Goal: Answer question/provide support

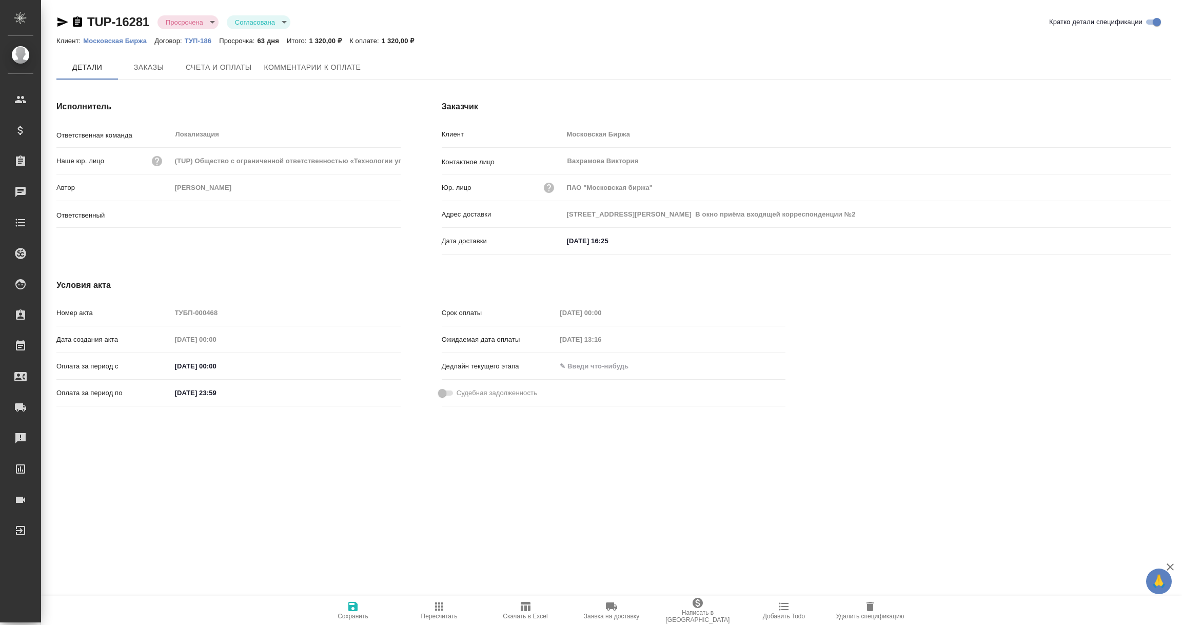
click at [315, 74] on button "Комментарии к оплате" at bounding box center [312, 67] width 109 height 25
type input "[PERSON_NAME]"
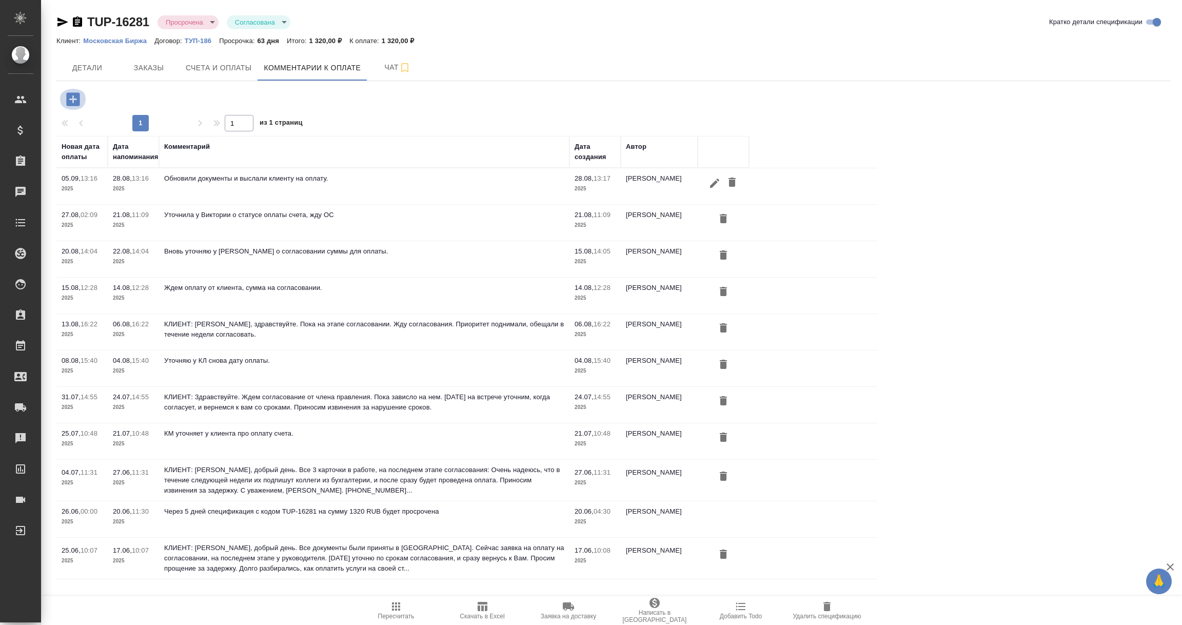
click at [70, 96] on icon "button" at bounding box center [72, 98] width 13 height 13
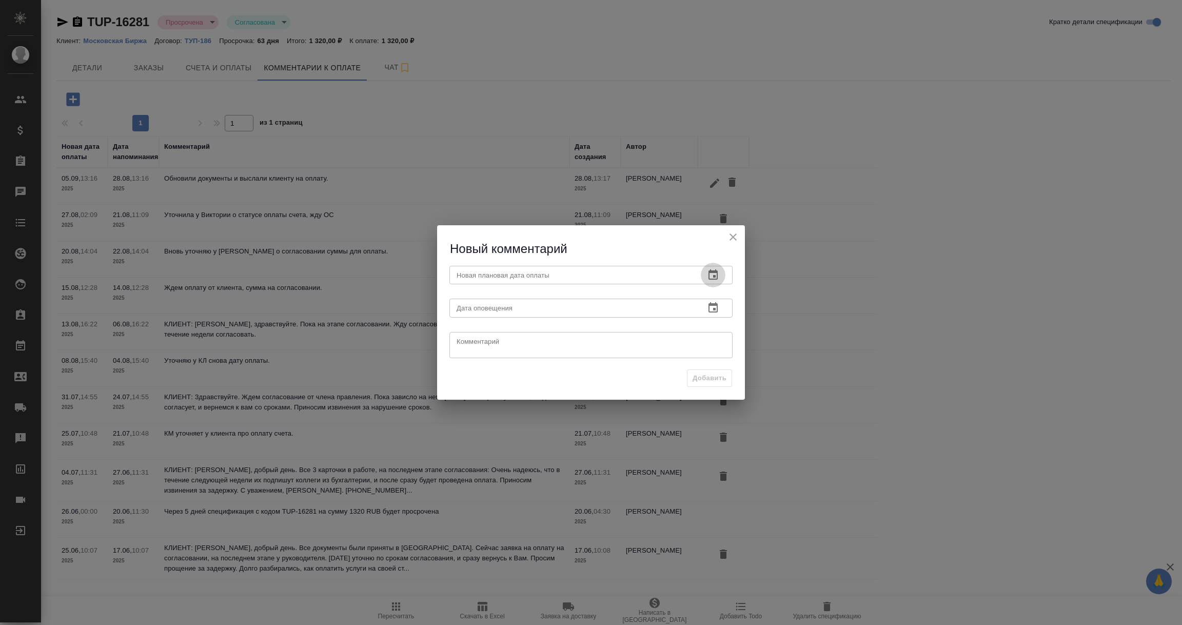
click at [713, 272] on icon "button" at bounding box center [713, 274] width 9 height 10
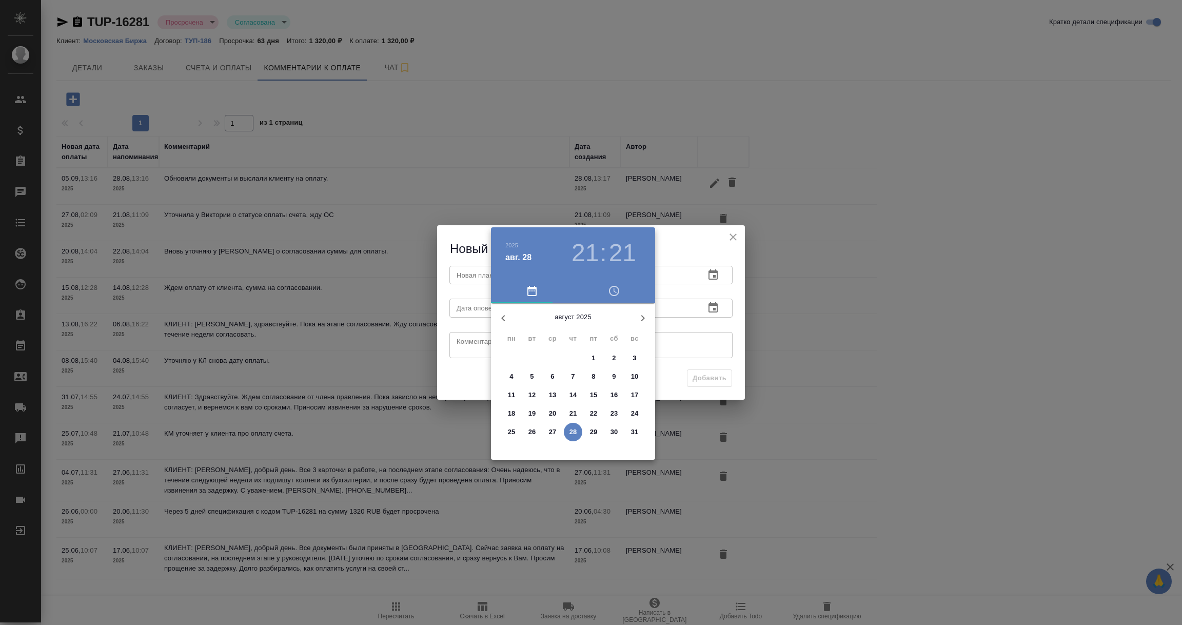
click at [646, 316] on icon "button" at bounding box center [643, 318] width 12 height 12
click at [596, 359] on span "5" at bounding box center [593, 358] width 18 height 10
type input "[DATE] 21:21"
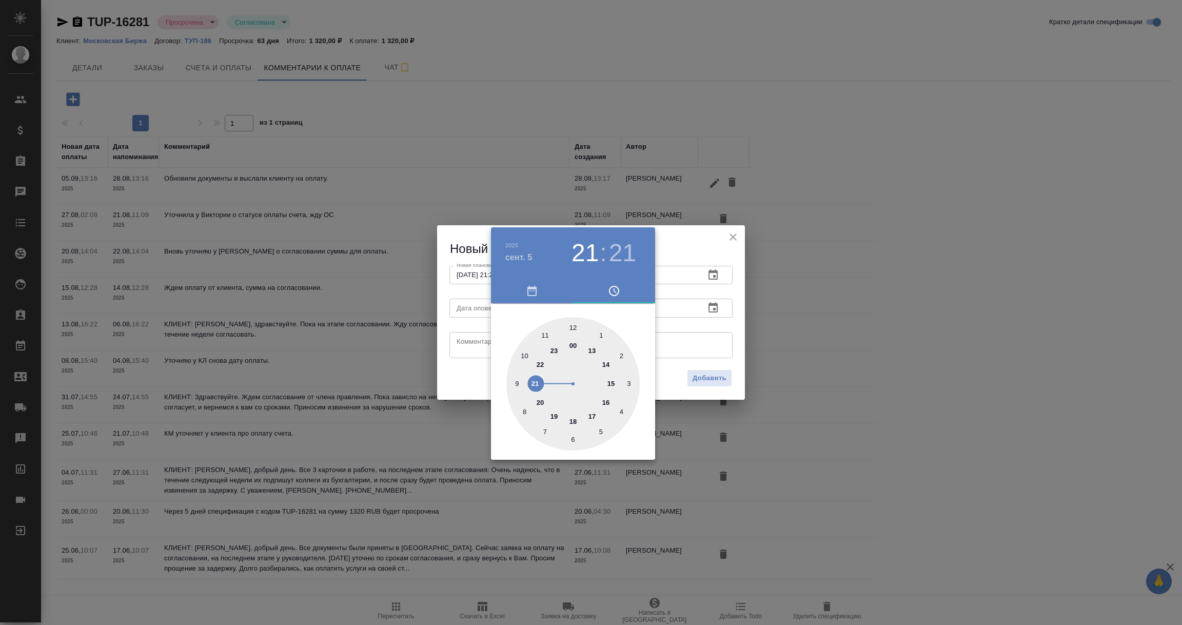
click at [679, 312] on div at bounding box center [591, 312] width 1182 height 625
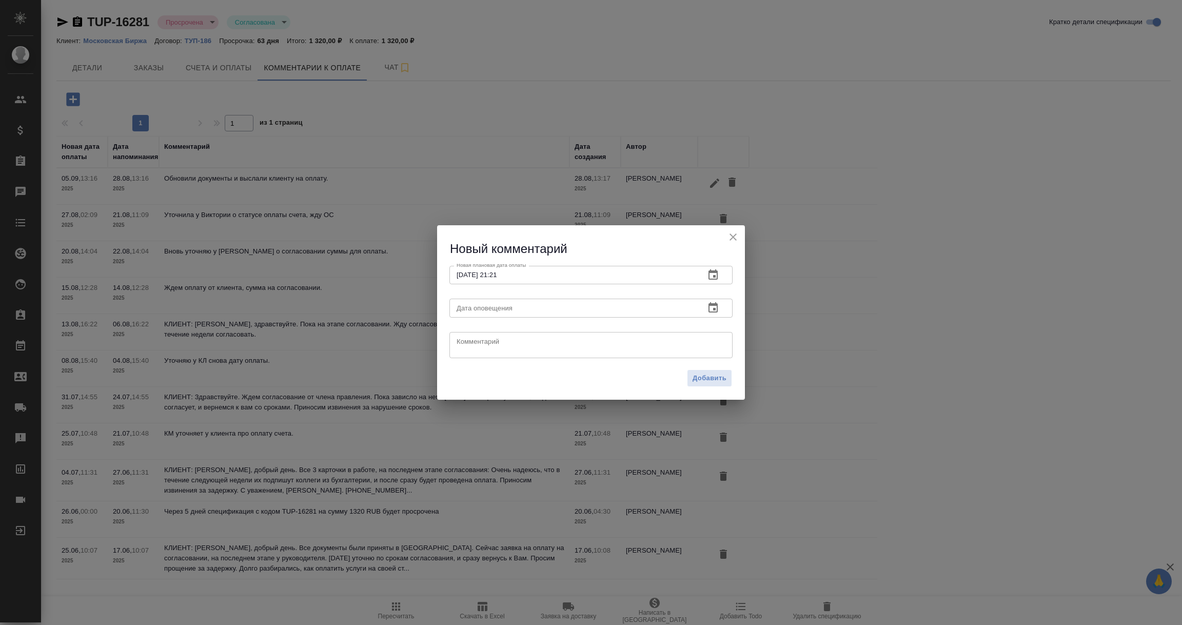
click at [711, 305] on icon "button" at bounding box center [713, 307] width 9 height 10
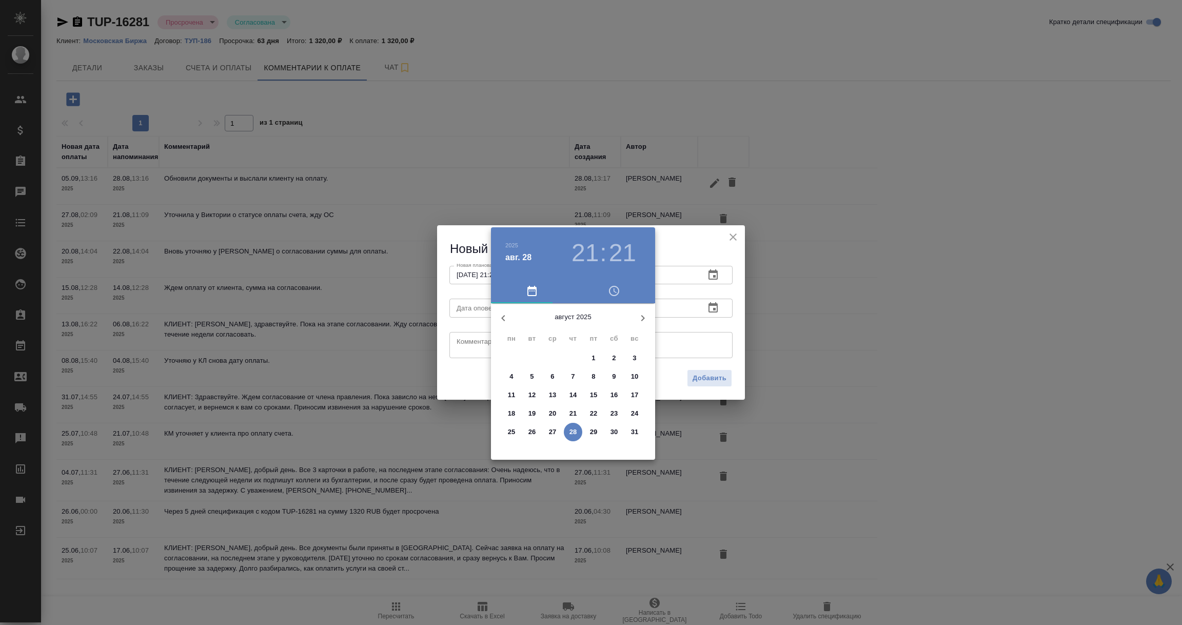
click at [570, 432] on p "28" at bounding box center [574, 432] width 8 height 10
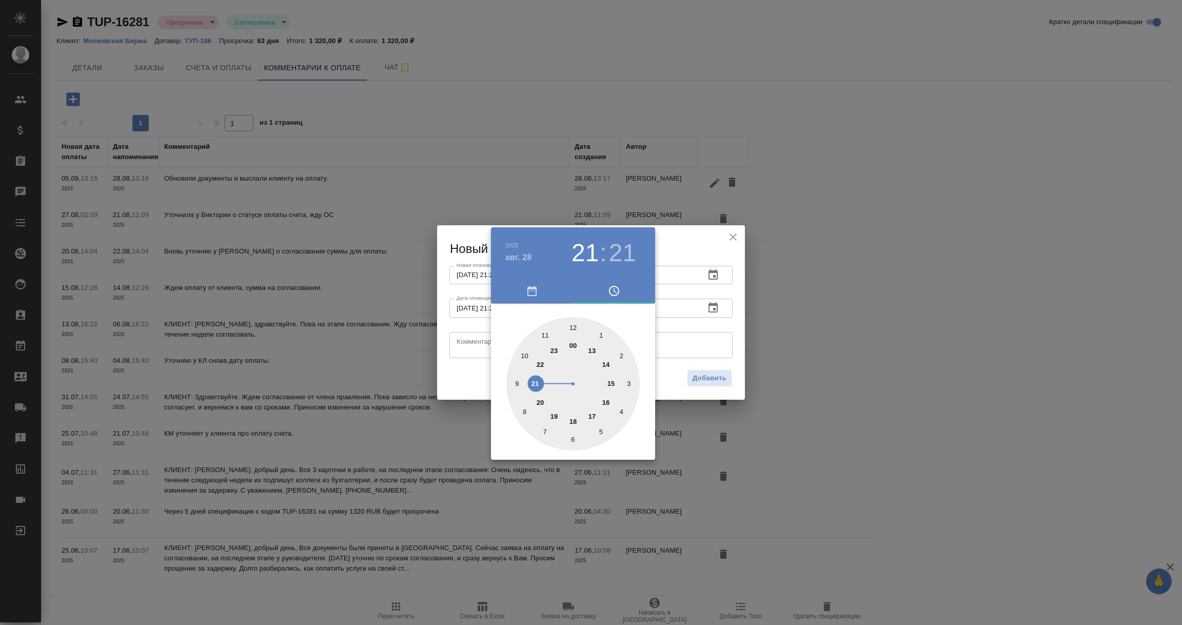
type input "[DATE] 21:21"
click at [472, 343] on div at bounding box center [591, 312] width 1182 height 625
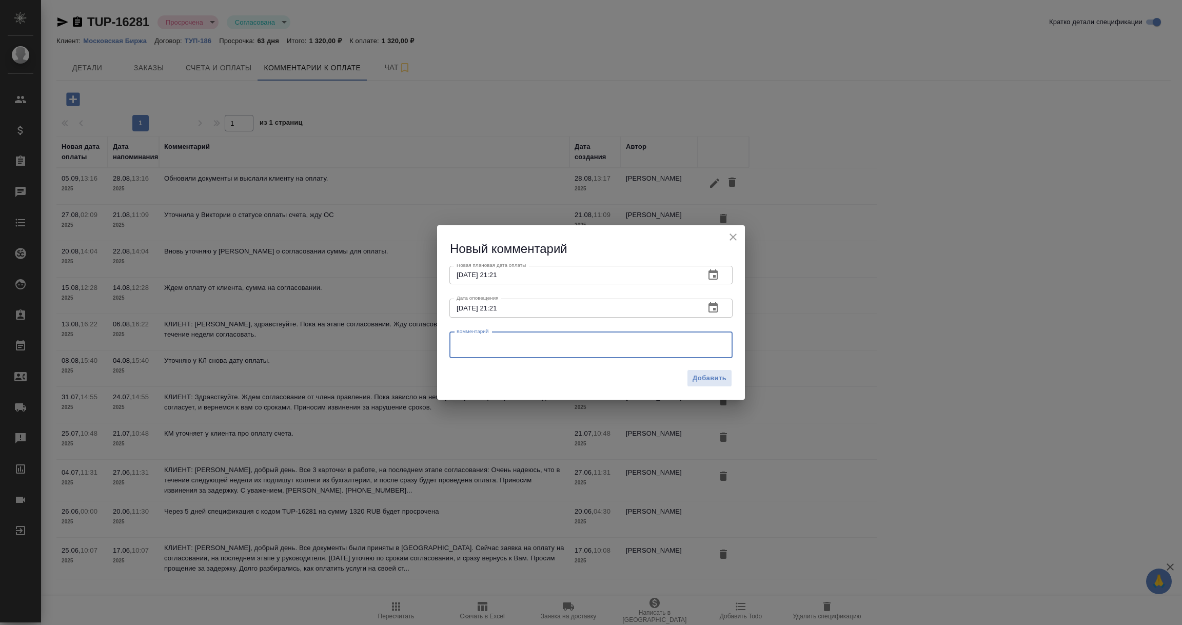
click at [472, 343] on textarea at bounding box center [591, 344] width 269 height 15
paste textarea "[PERSON_NAME], добрый день. Да. СнО нам уже согласовали, ждем только оплату со …"
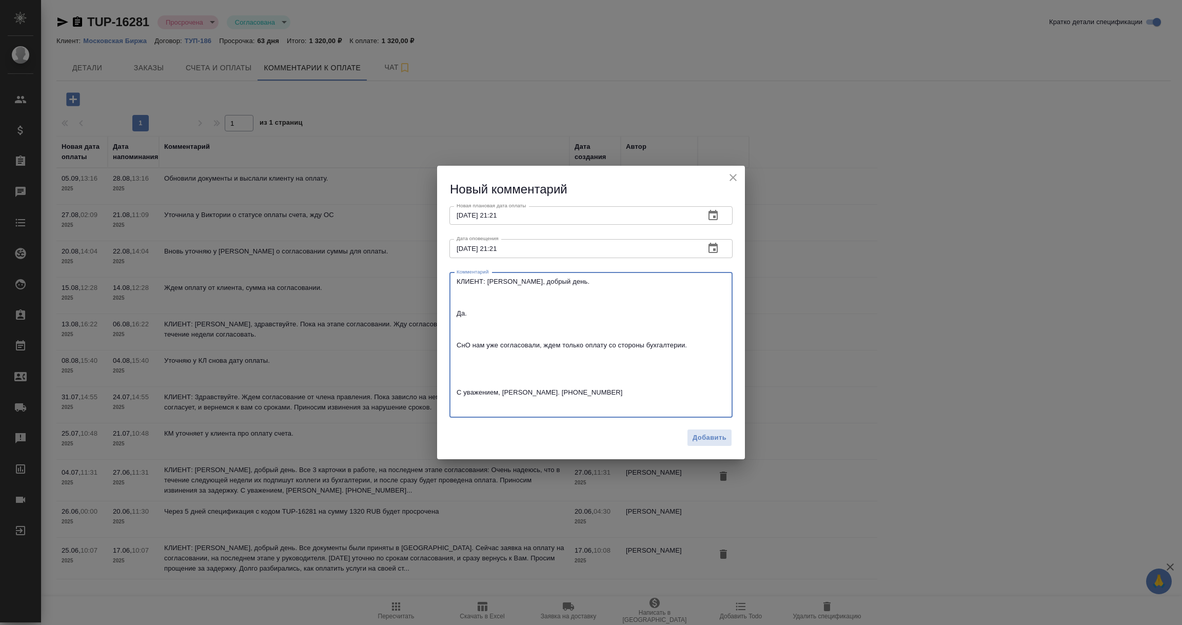
drag, startPoint x: 476, startPoint y: 321, endPoint x: 454, endPoint y: 313, distance: 23.5
click at [454, 313] on div "КЛИЕНТ: [PERSON_NAME], добрый день. Да. СнО нам уже согласовали, ждем только оп…" at bounding box center [591, 344] width 283 height 145
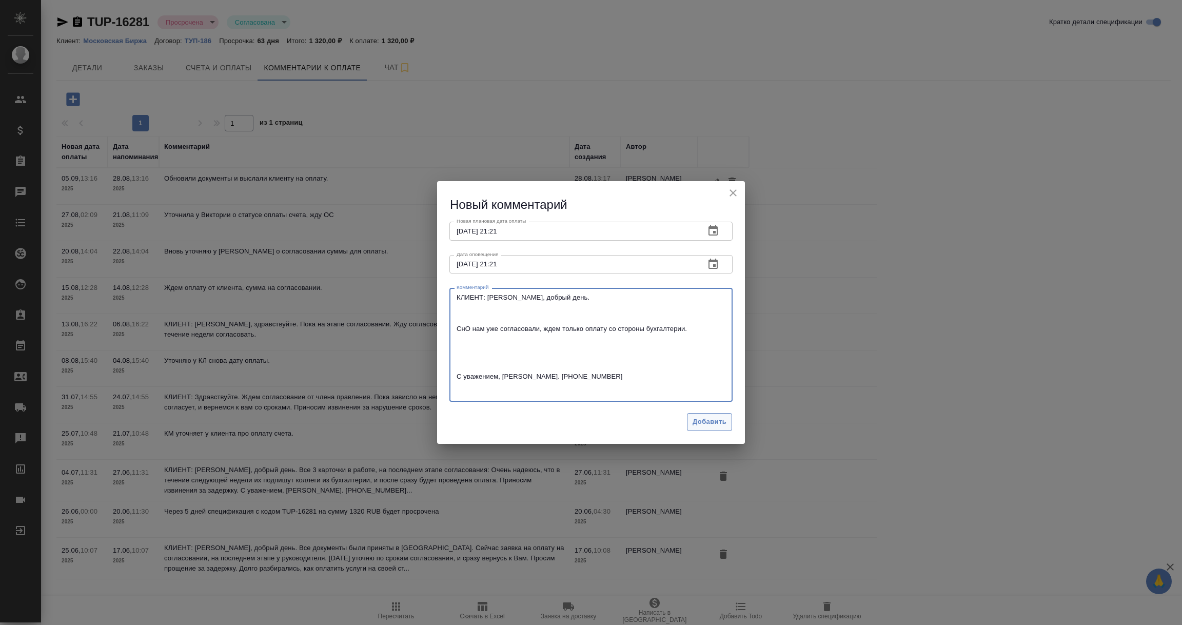
type textarea "КЛИЕНТ: [PERSON_NAME], добрый день. СнО нам уже согласовали, ждем только оплату…"
click at [715, 420] on span "Добавить" at bounding box center [710, 422] width 34 height 12
